Goal: Contribute content: Contribute content

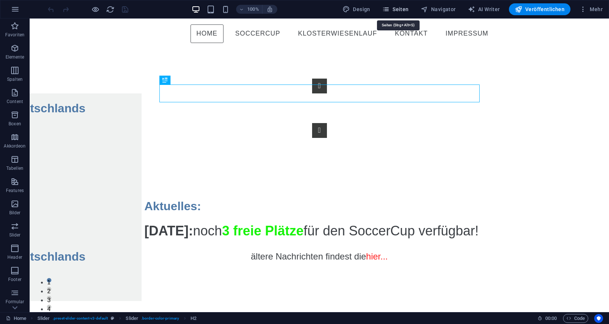
click at [407, 12] on span "Seiten" at bounding box center [395, 9] width 27 height 7
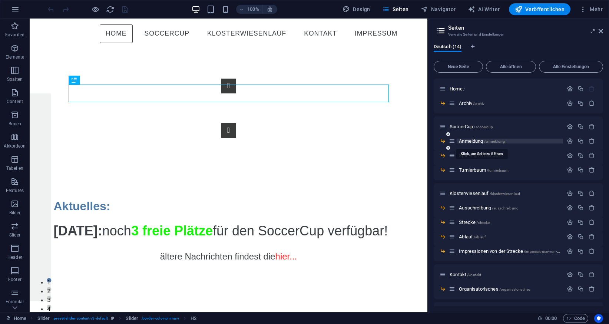
click at [475, 141] on span "Anmeldung /anmeldung" at bounding box center [482, 141] width 46 height 6
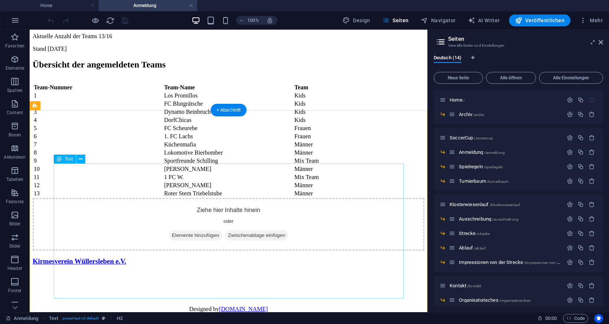
scroll to position [227, 0]
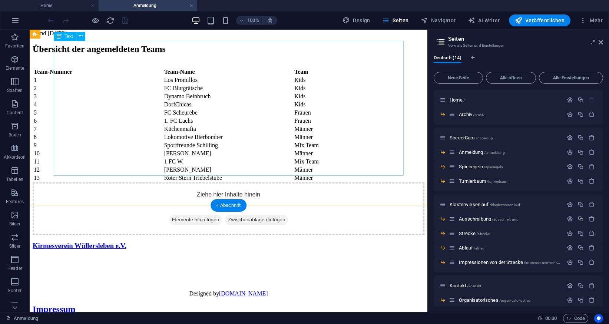
click at [221, 152] on div "Team-Nummer Team-Name Team 1 Los Promillos Kids 2 FC Blutgrätsche Kids 3 Dynamo…" at bounding box center [229, 124] width 392 height 115
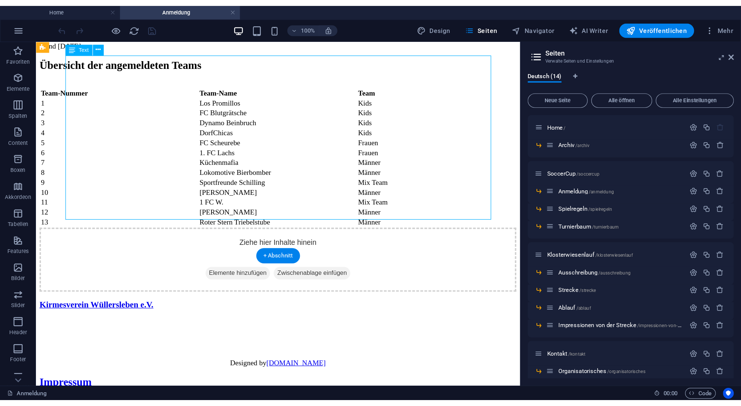
scroll to position [132, 0]
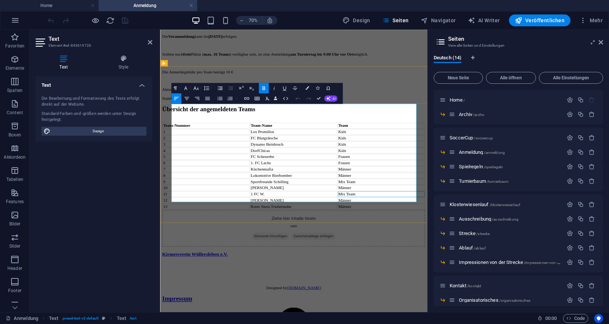
drag, startPoint x: 438, startPoint y: 250, endPoint x: 527, endPoint y: 212, distance: 96.8
click at [438, 260] on td "Mix Team" at bounding box center [476, 264] width 124 height 8
click at [298, 101] on icon "button" at bounding box center [298, 98] width 6 height 6
click at [429, 207] on td "Frauen" at bounding box center [476, 211] width 124 height 8
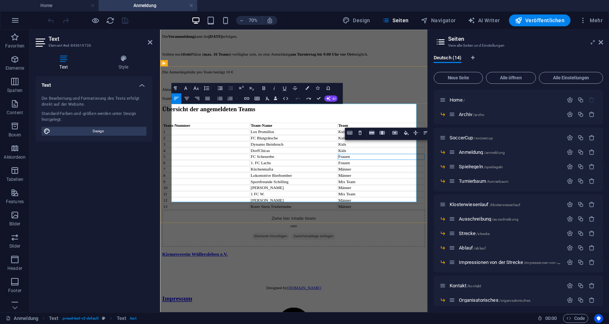
click at [439, 243] on td "Mix Team" at bounding box center [476, 247] width 124 height 8
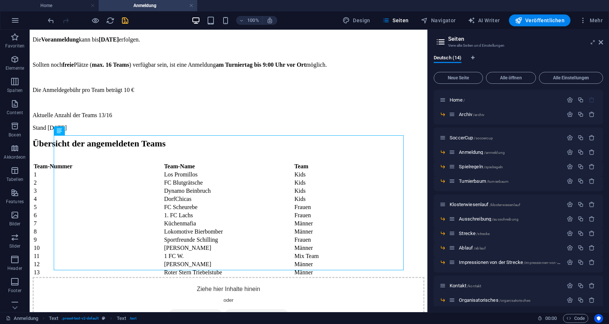
click at [120, 19] on span "save" at bounding box center [124, 20] width 9 height 9
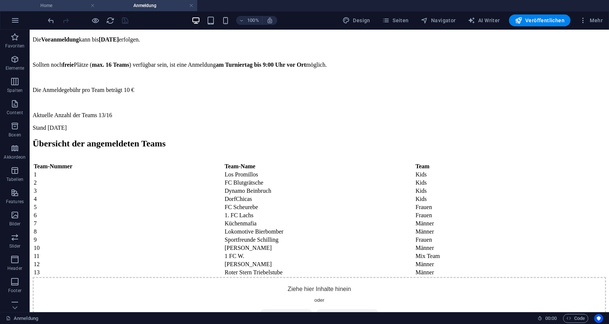
click at [63, 7] on h4 "Home" at bounding box center [49, 5] width 99 height 8
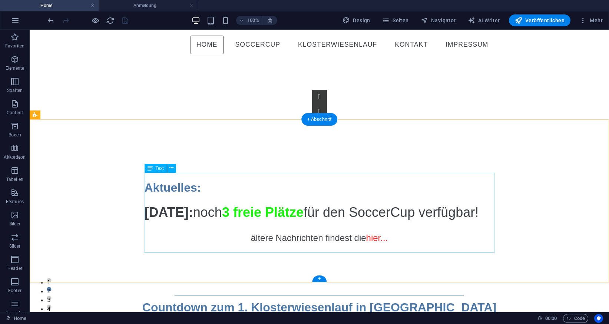
click at [242, 202] on div "[DATE]: noch 3 freie Plätze für den SoccerCup verfügbar! ältere Nachrichten fin…" at bounding box center [320, 232] width 350 height 60
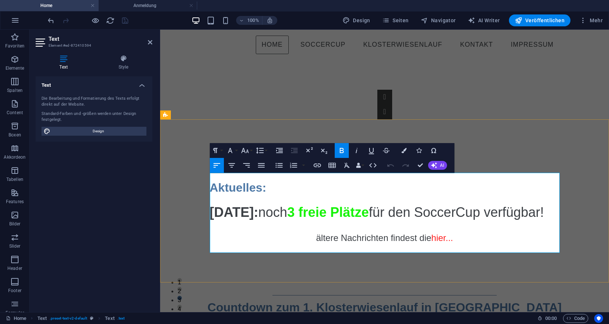
click at [212, 205] on span "[DATE]:" at bounding box center [234, 212] width 49 height 15
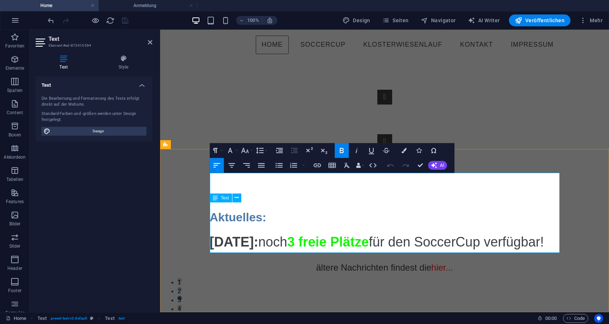
click at [212, 234] on span "[DATE]:" at bounding box center [234, 241] width 49 height 15
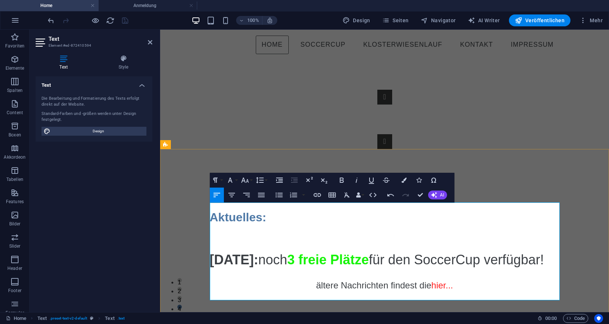
click at [215, 232] on p at bounding box center [385, 236] width 350 height 9
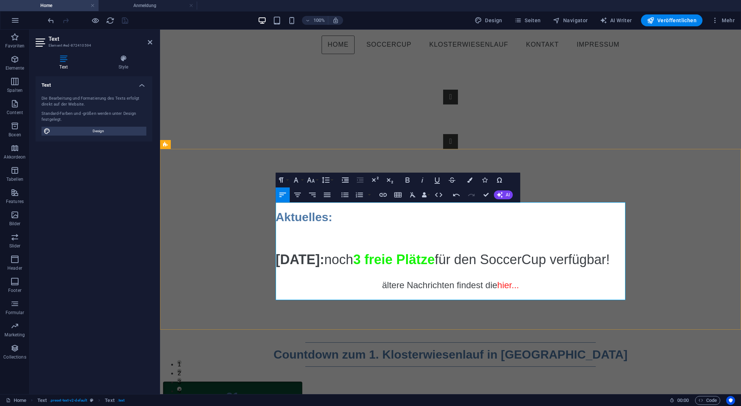
click at [295, 232] on p at bounding box center [451, 236] width 350 height 9
drag, startPoint x: 500, startPoint y: 207, endPoint x: 277, endPoint y: 207, distance: 223.1
click at [277, 232] on p "[DATE]: Der Countdown läuft die, wir sind in der letzten Phase der Vorbereitung." at bounding box center [451, 236] width 350 height 9
click at [315, 182] on icon "button" at bounding box center [310, 180] width 9 height 9
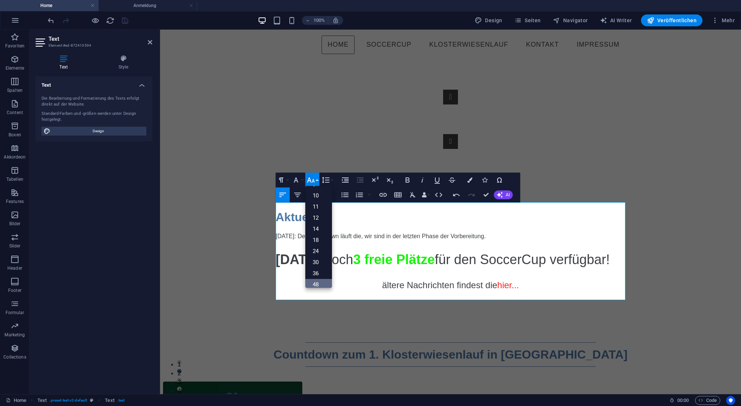
scroll to position [33, 0]
click at [320, 260] on link "36" at bounding box center [318, 261] width 27 height 11
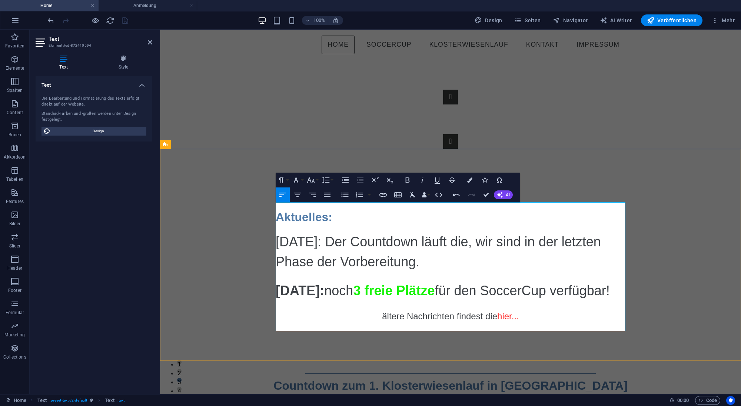
click at [342, 272] on p at bounding box center [451, 276] width 350 height 9
drag, startPoint x: 346, startPoint y: 212, endPoint x: 276, endPoint y: 213, distance: 70.0
click at [276, 234] on span "[DATE]: Der Countdown läuft die, wir sind in der letzten Phase der Vorbereitung." at bounding box center [438, 251] width 325 height 35
click at [411, 181] on icon "button" at bounding box center [407, 180] width 9 height 9
click at [492, 234] on span "[DATE]: Der Countdown läuft die, wir sind in der letzten Phase der Vorbereitung." at bounding box center [438, 251] width 325 height 35
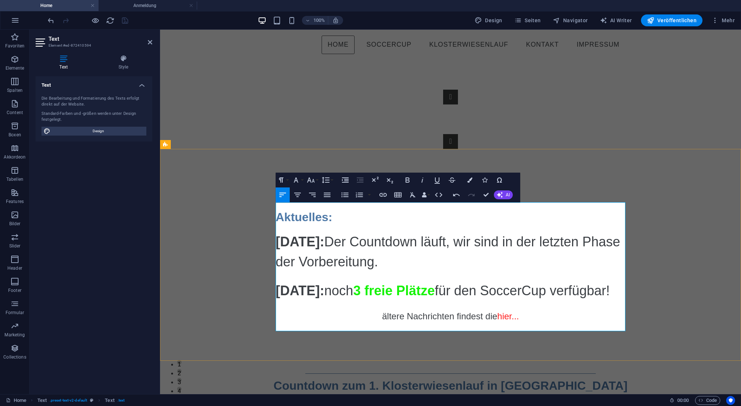
click at [418, 234] on span "[DATE]: Der Countdown läuft, wir sind in der letzten Phase der Vorbereitung." at bounding box center [448, 251] width 345 height 35
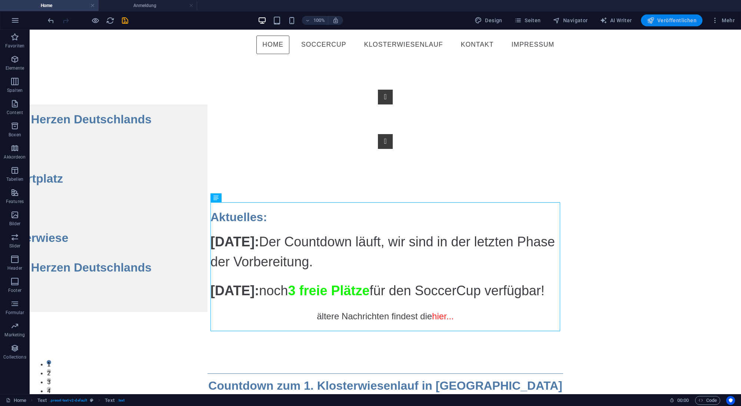
click at [608, 19] on span "Veröffentlichen" at bounding box center [672, 20] width 50 height 7
